Goal: Navigation & Orientation: Understand site structure

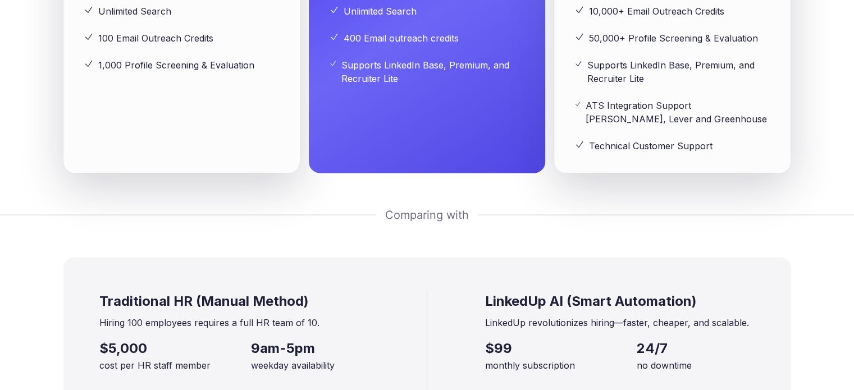
scroll to position [1852, 0]
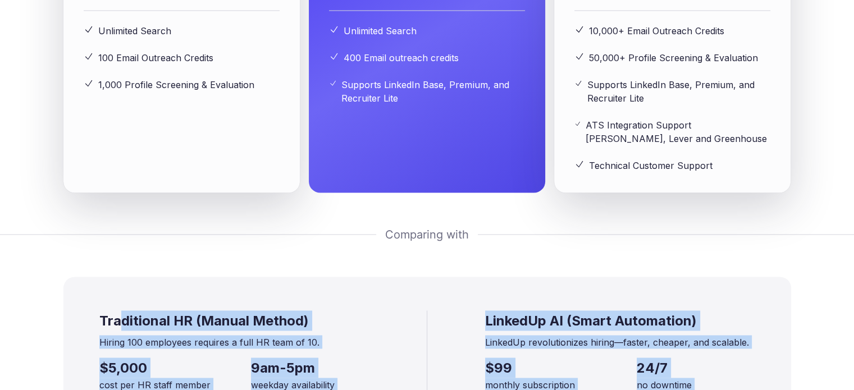
drag, startPoint x: 129, startPoint y: 126, endPoint x: 770, endPoint y: 245, distance: 652.4
click at [770, 277] on div "Traditional HR (Manual Method) Hiring 100 employees requires a full HR team of …" at bounding box center [426, 386] width 727 height 218
click at [625, 310] on div "LinkedUp AI (Smart Automation) LinkedUp revolutionizes hiring—faster, cheaper, …" at bounding box center [620, 385] width 270 height 150
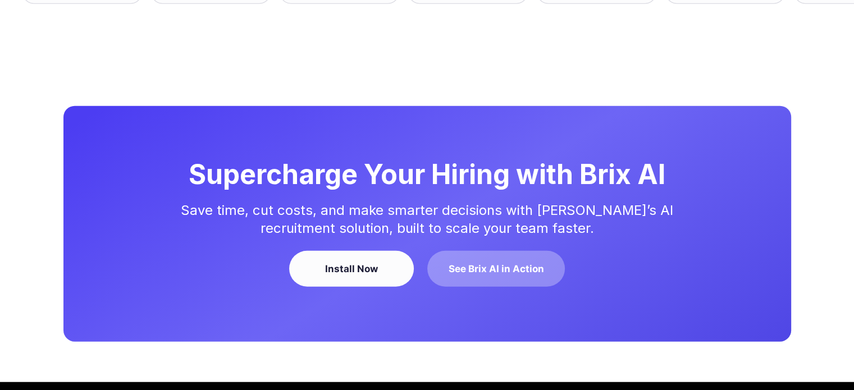
scroll to position [2750, 0]
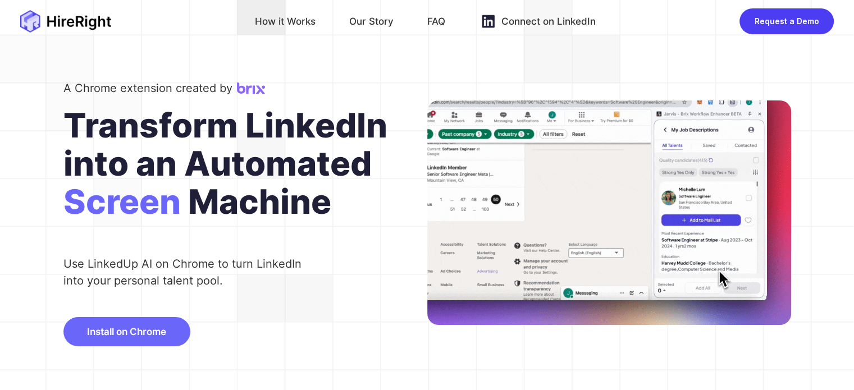
scroll to position [0, 0]
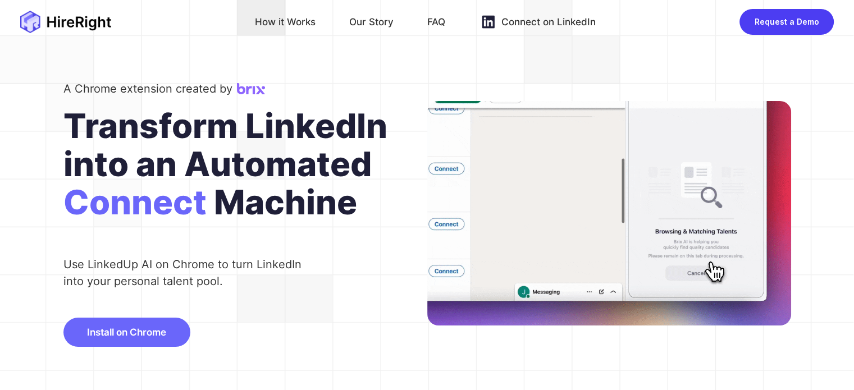
click at [370, 22] on div "Our Story" at bounding box center [371, 22] width 44 height 18
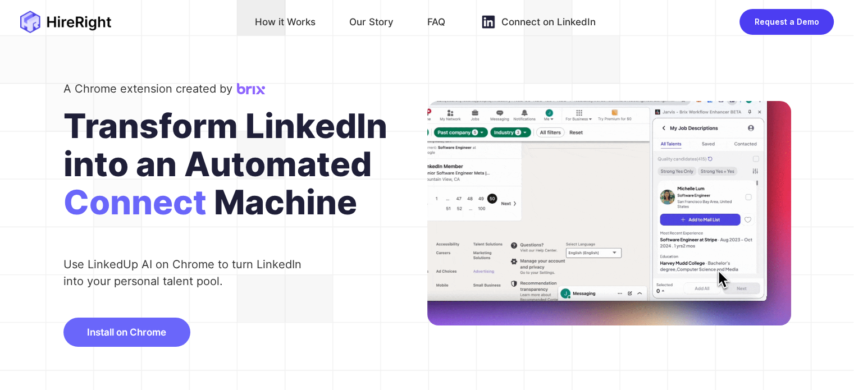
click at [295, 26] on div "How it Works" at bounding box center [285, 22] width 61 height 18
